Goal: Contribute content: Add original content to the website for others to see

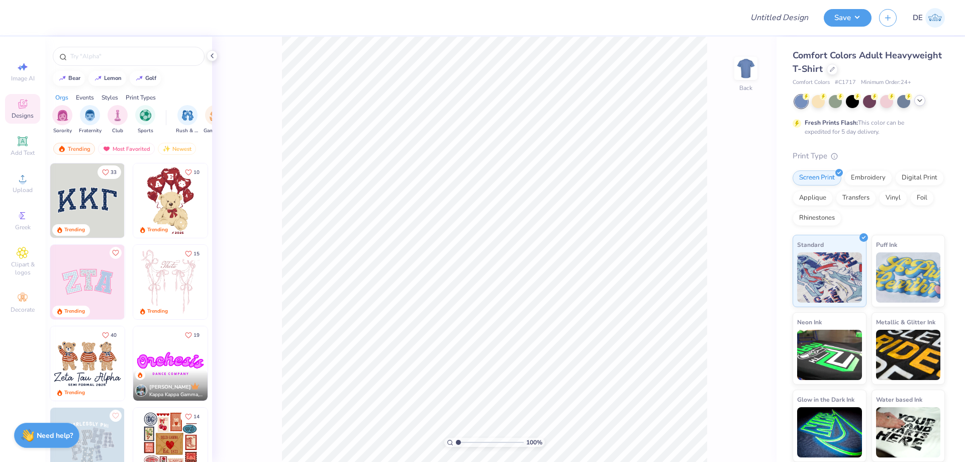
click at [916, 103] on icon at bounding box center [920, 100] width 8 height 8
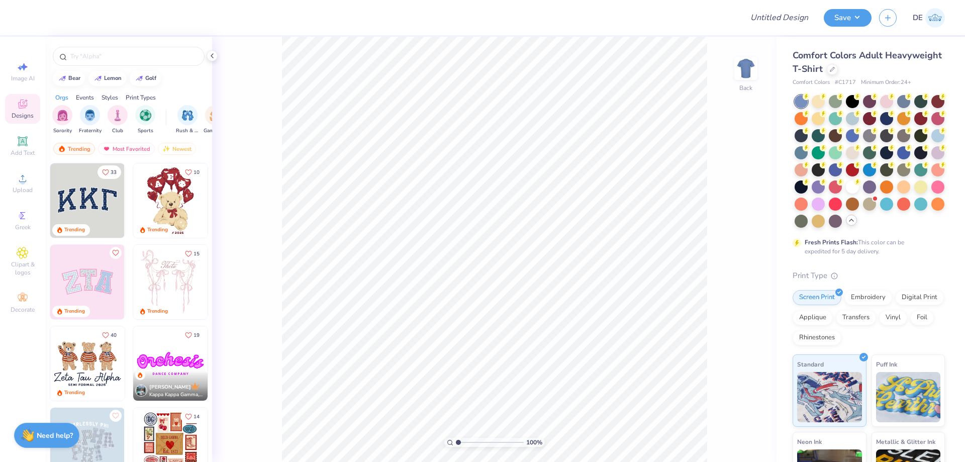
click at [888, 74] on div "Comfort Colors Adult Heavyweight T-Shirt" at bounding box center [869, 62] width 152 height 27
click at [838, 71] on div at bounding box center [832, 68] width 11 height 11
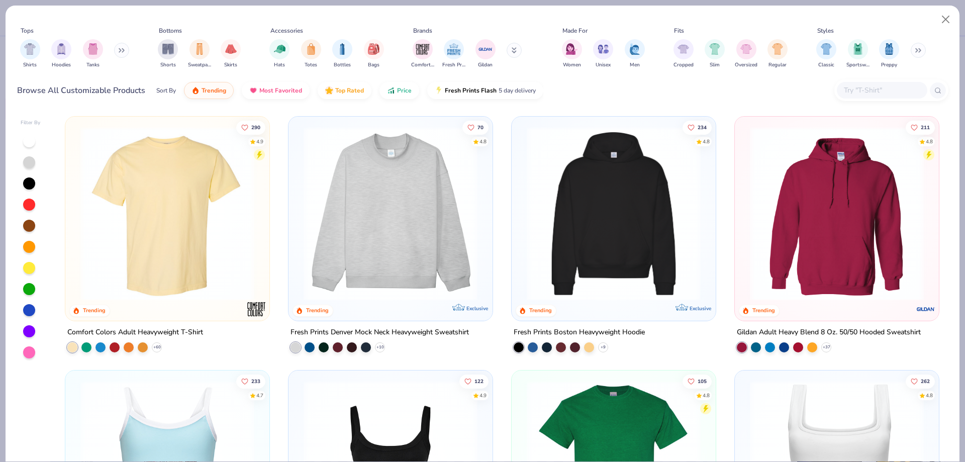
click at [868, 91] on input "text" at bounding box center [881, 90] width 77 height 12
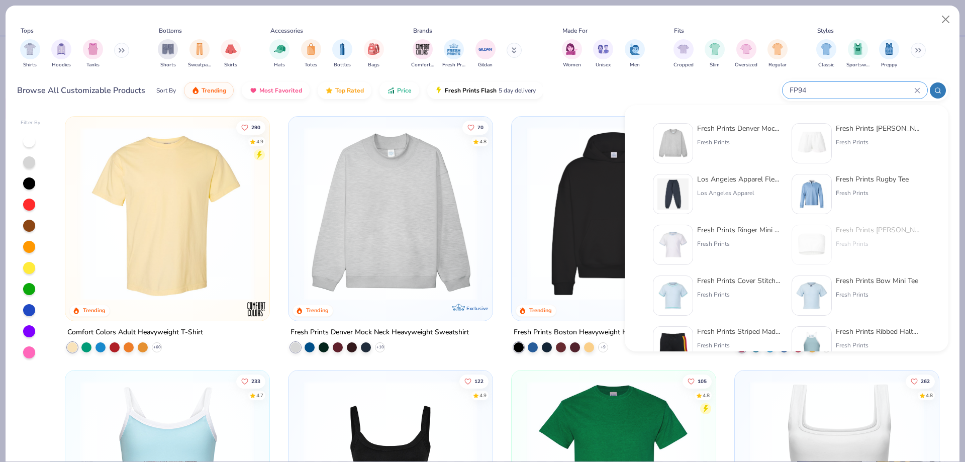
type input "FP94"
click at [741, 130] on div "Fresh Prints Denver Mock Neck Heavyweight Sweatshirt" at bounding box center [739, 128] width 84 height 11
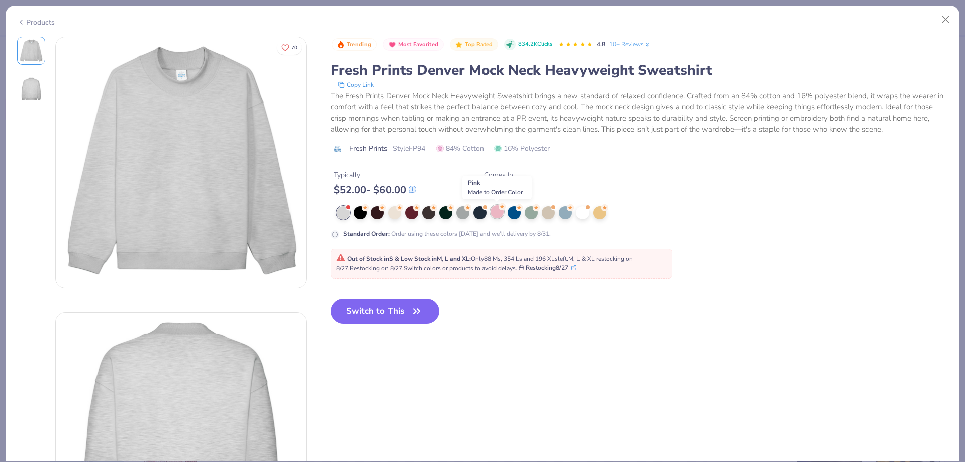
click at [497, 214] on div at bounding box center [496, 211] width 13 height 13
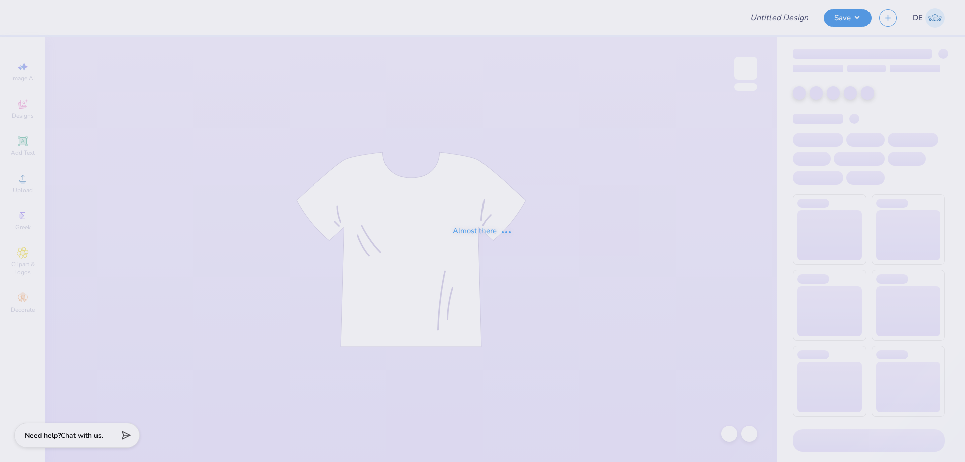
type input "Missouri State : Faith Falter"
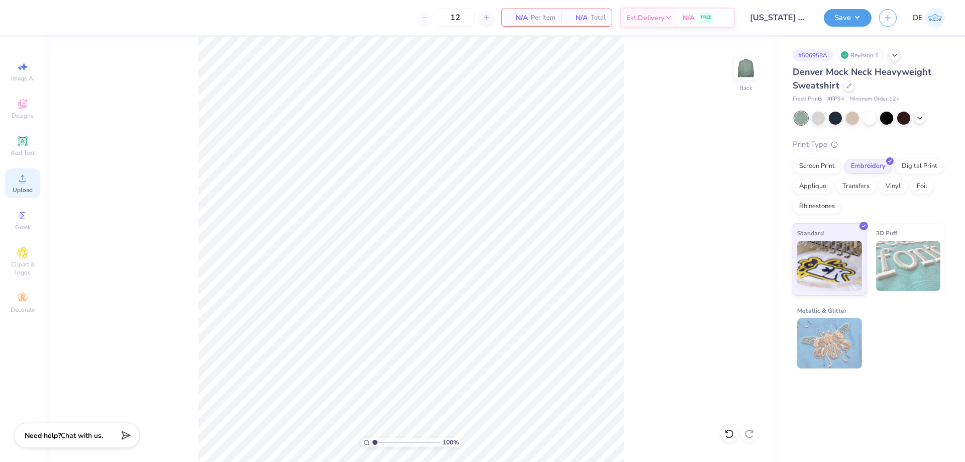
click at [25, 188] on span "Upload" at bounding box center [23, 190] width 20 height 8
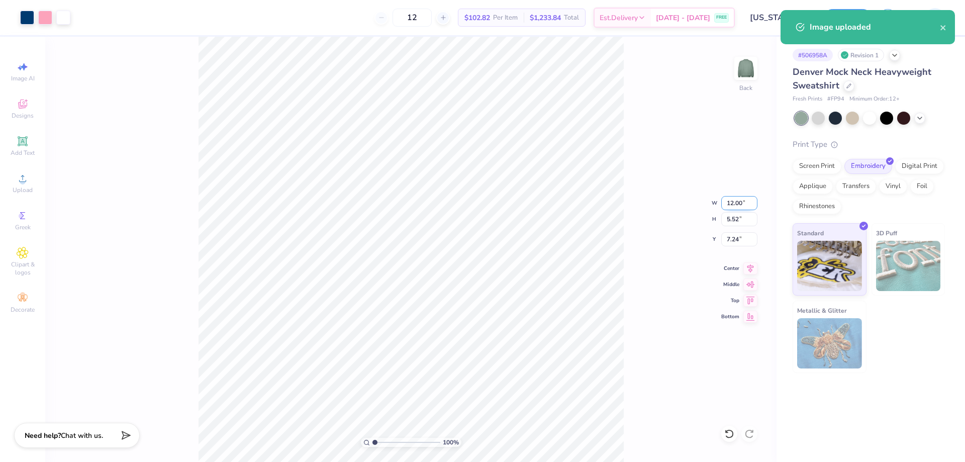
click at [731, 207] on input "12.00" at bounding box center [739, 203] width 36 height 14
type input "10.00"
type input "4.60"
click at [732, 245] on input "7.70" at bounding box center [739, 239] width 36 height 14
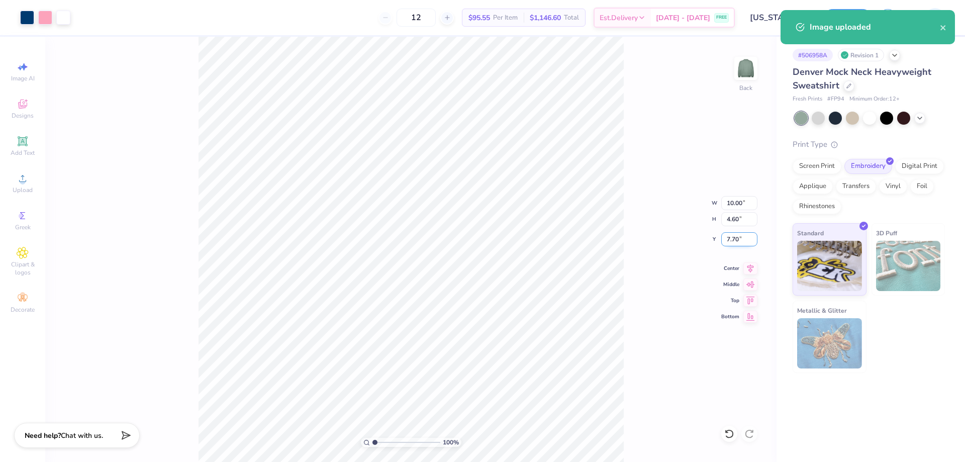
click at [732, 245] on input "7.70" at bounding box center [739, 239] width 36 height 14
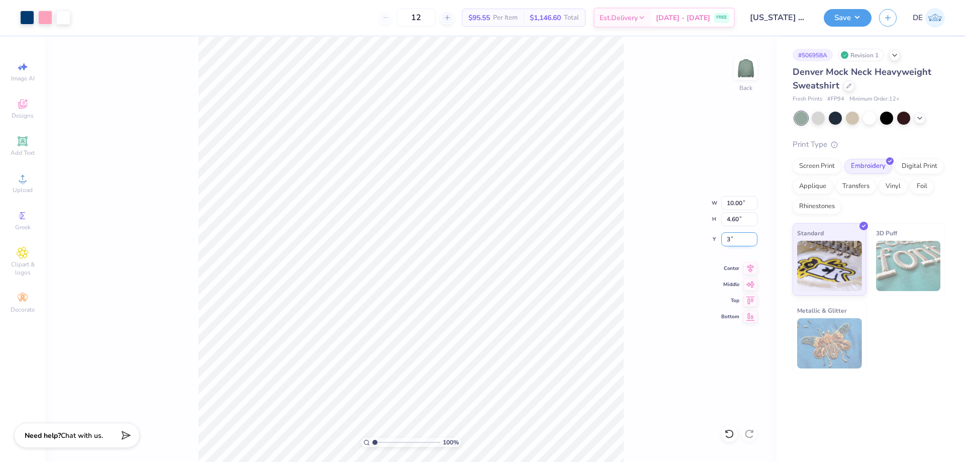
type input "3.00"
click at [856, 20] on button "Save" at bounding box center [848, 17] width 48 height 18
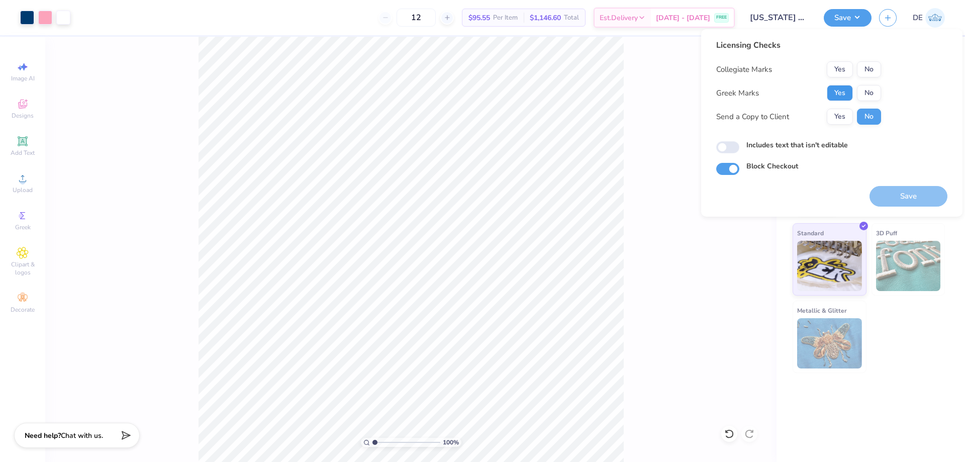
click at [837, 92] on button "Yes" at bounding box center [840, 93] width 26 height 16
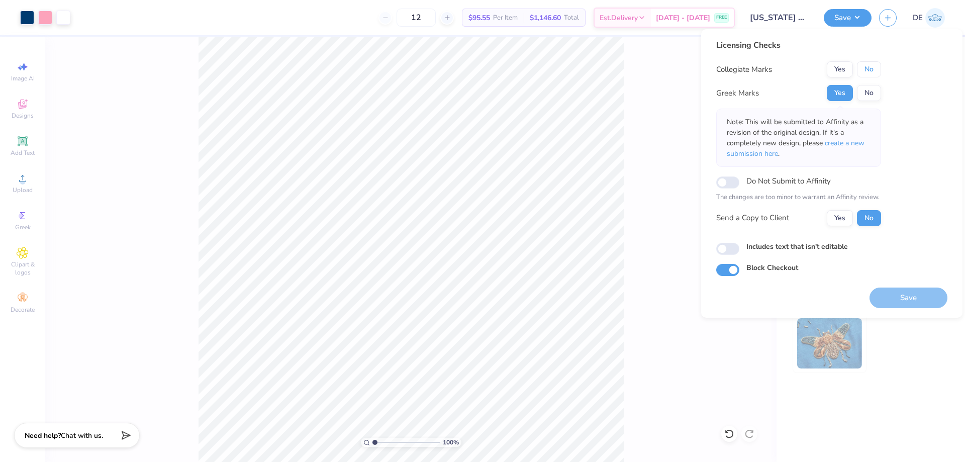
click at [876, 74] on button "No" at bounding box center [869, 69] width 24 height 16
click at [896, 293] on button "Save" at bounding box center [908, 297] width 78 height 21
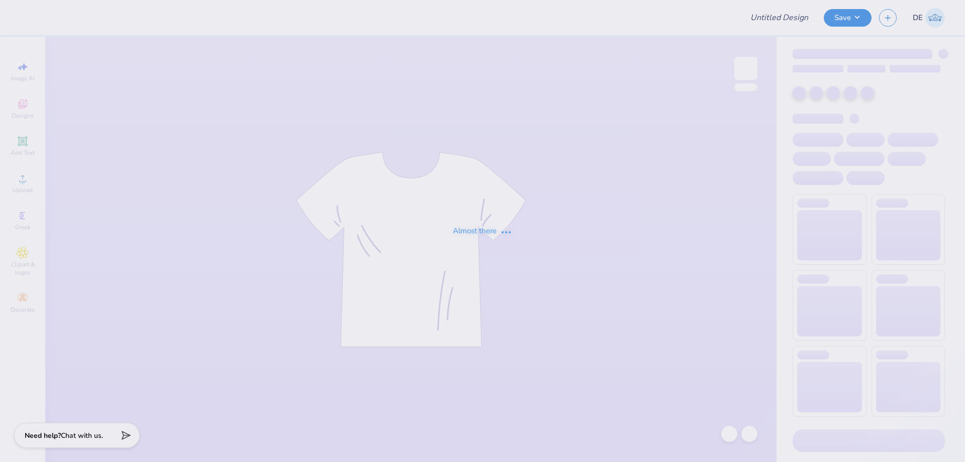
type input "[PERSON_NAME]"
